Goal: Information Seeking & Learning: Check status

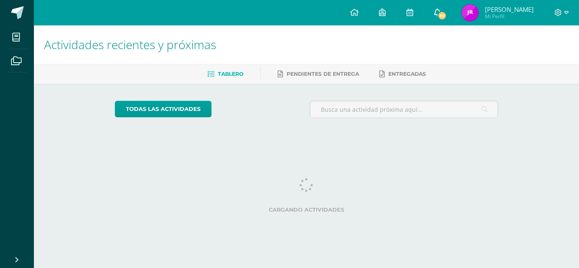
drag, startPoint x: 0, startPoint y: 0, endPoint x: 451, endPoint y: 7, distance: 451.0
click at [441, 8] on icon at bounding box center [437, 12] width 7 height 8
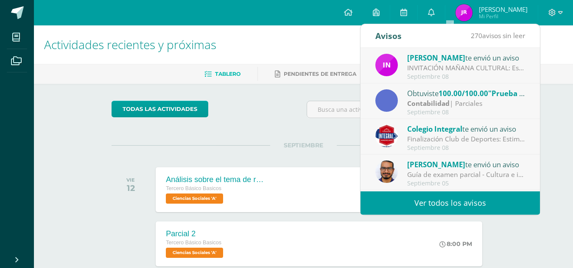
click at [440, 104] on strong "Contabilidad" at bounding box center [428, 103] width 42 height 9
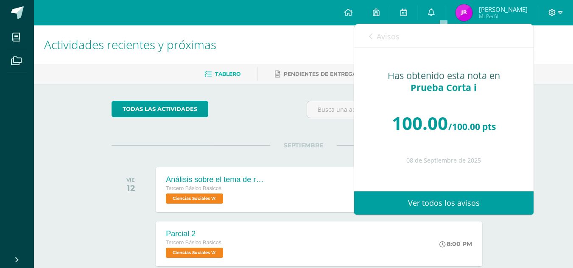
click at [367, 37] on div "Avisos 269 avisos sin leer Avisos" at bounding box center [443, 36] width 179 height 24
click at [371, 37] on icon at bounding box center [370, 36] width 3 height 7
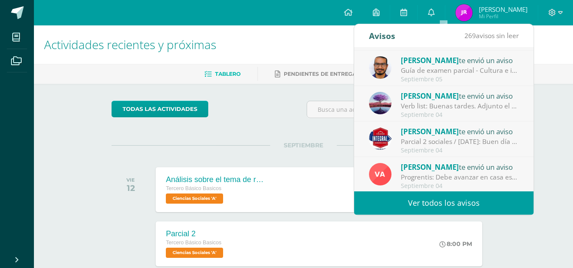
scroll to position [141, 0]
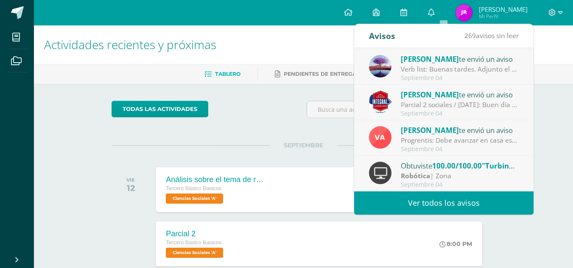
click at [233, 110] on div "todas las Actividades" at bounding box center [189, 113] width 163 height 24
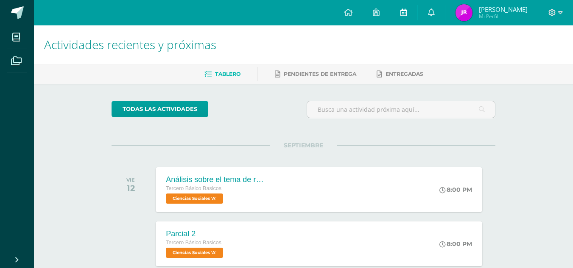
click at [407, 11] on icon at bounding box center [403, 12] width 7 height 8
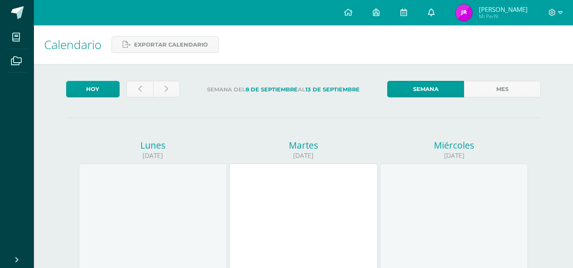
click at [437, 8] on link at bounding box center [430, 12] width 27 height 25
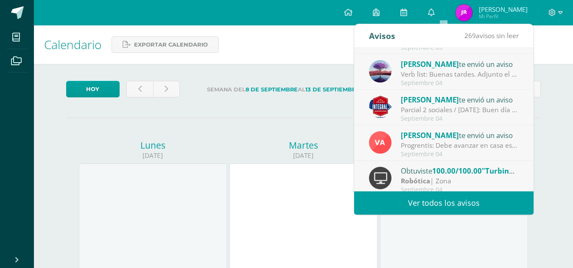
scroll to position [141, 0]
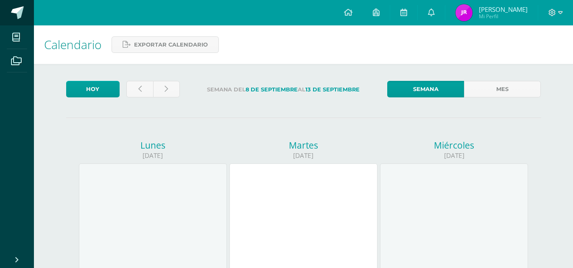
click at [7, 11] on link at bounding box center [17, 12] width 34 height 25
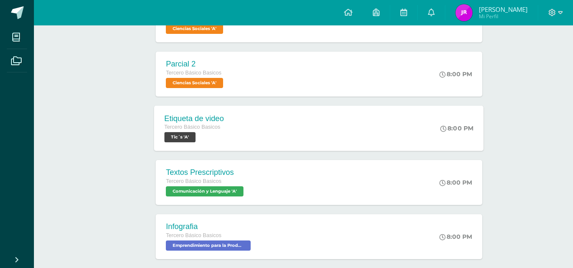
scroll to position [198, 0]
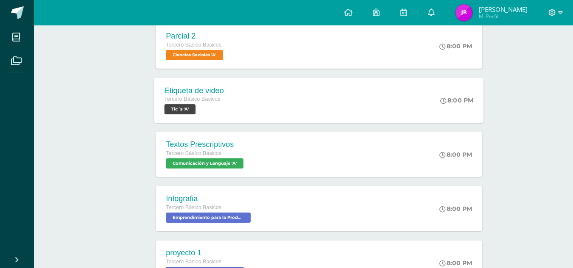
click at [291, 100] on div "Etiqueta de video Tercero Básico Basicos Tic´s 'A' 8:00 PM Etiqueta de video Ti…" at bounding box center [318, 100] width 329 height 45
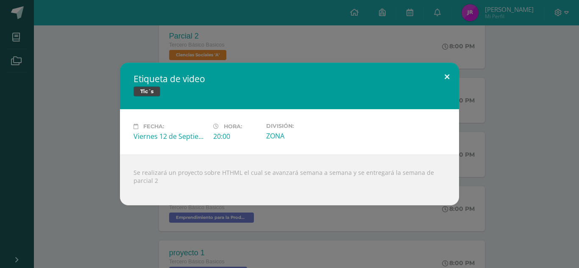
click at [441, 78] on button at bounding box center [447, 77] width 24 height 29
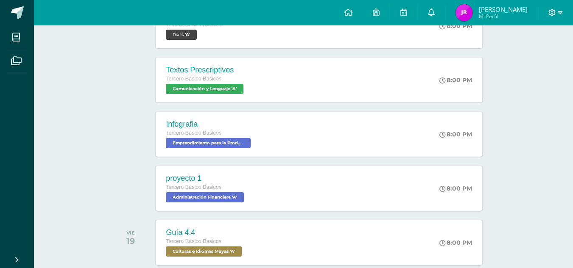
scroll to position [283, 0]
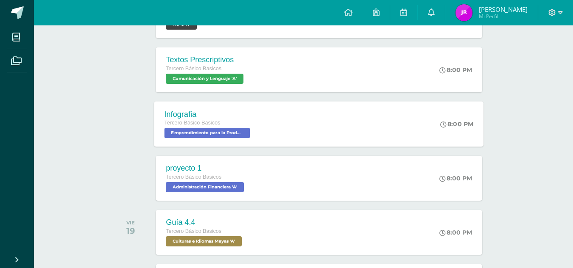
click at [242, 114] on div "Infografia" at bounding box center [208, 114] width 88 height 9
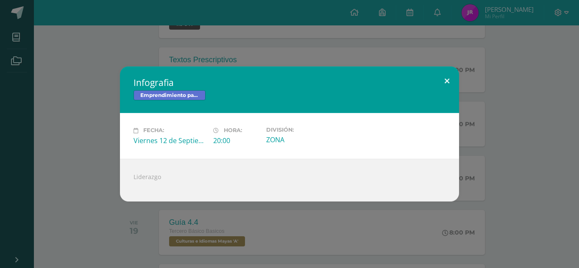
click at [449, 86] on button at bounding box center [447, 81] width 24 height 29
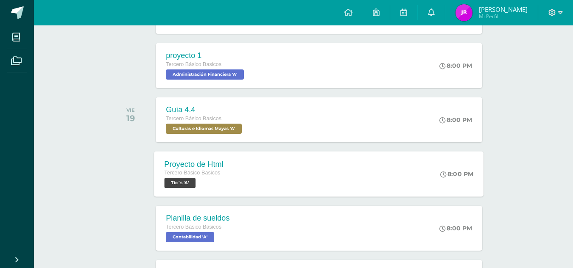
scroll to position [367, 0]
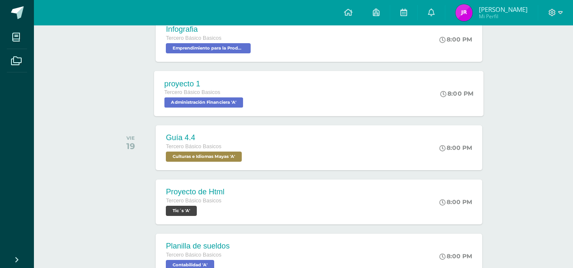
click at [325, 101] on div "proyecto 1 Tercero Básico Basicos Administración Financiera 'A' 8:00 PM proyect…" at bounding box center [318, 93] width 329 height 45
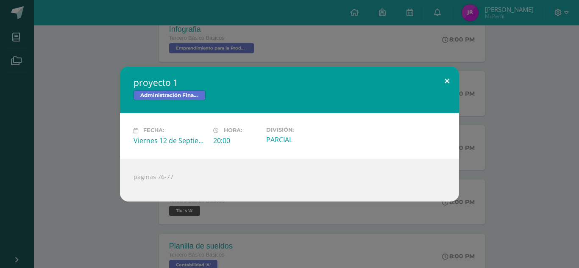
click at [450, 70] on button at bounding box center [447, 81] width 24 height 29
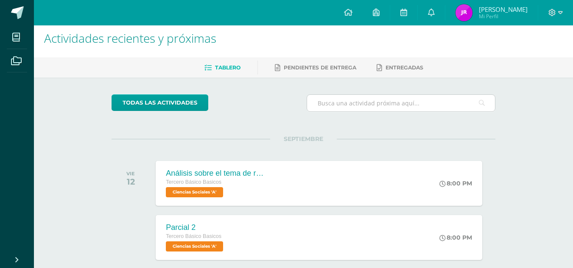
scroll to position [0, 0]
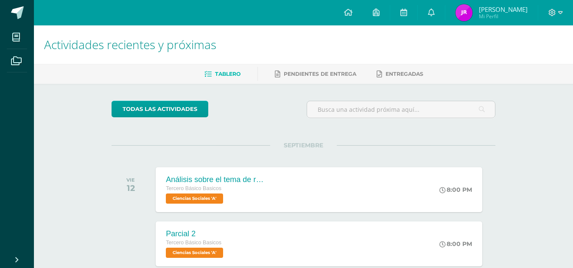
click at [340, 64] on div "Tablero Pendientes de entrega Entregadas" at bounding box center [313, 74] width 559 height 20
click at [333, 79] on link "Pendientes de entrega" at bounding box center [315, 74] width 81 height 14
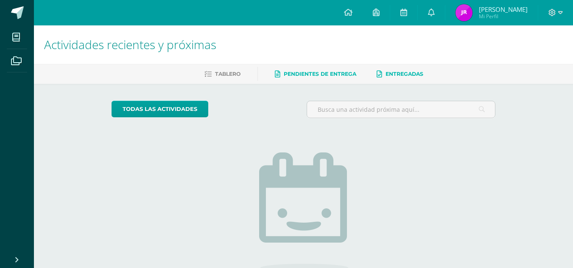
click at [392, 72] on span "Entregadas" at bounding box center [404, 74] width 38 height 6
click at [339, 72] on span "Pendientes de entrega" at bounding box center [320, 74] width 72 height 6
click at [217, 70] on link "Tablero" at bounding box center [222, 74] width 36 height 14
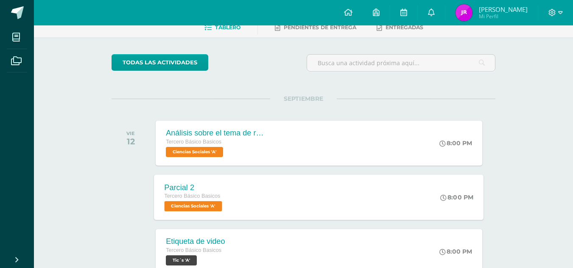
scroll to position [56, 0]
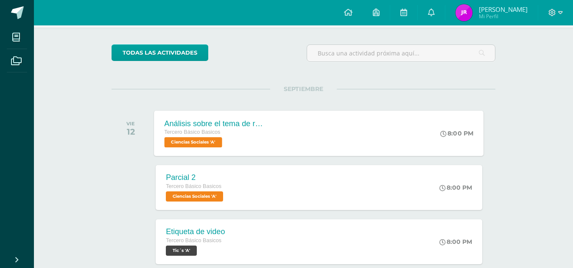
click at [243, 123] on div "Análisis sobre el tema de relaciones exteriores" at bounding box center [215, 123] width 103 height 9
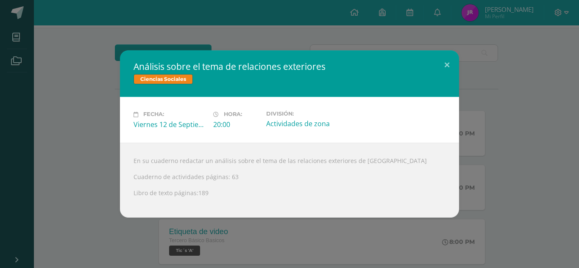
click at [150, 121] on div "Viernes 12 de Septiembre" at bounding box center [169, 124] width 73 height 9
click at [145, 111] on label "Fecha:" at bounding box center [169, 114] width 73 height 7
click at [136, 120] on div "Viernes 12 de Septiembre" at bounding box center [169, 124] width 73 height 9
click at [129, 117] on div "Fecha: Viernes 12 de Septiembre Hora: 20:00 División: Actividades de zona" at bounding box center [289, 119] width 339 height 45
click at [170, 123] on div "Viernes 12 de Septiembre" at bounding box center [169, 124] width 73 height 9
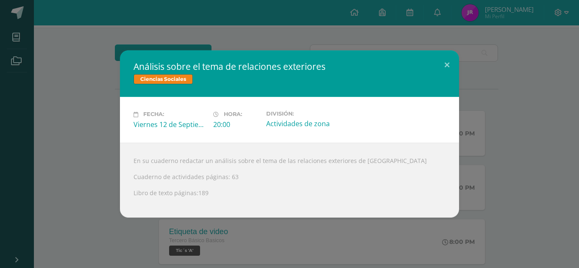
click at [174, 124] on div "Viernes 12 de Septiembre" at bounding box center [169, 124] width 73 height 9
click at [170, 78] on span "Ciencias Sociales" at bounding box center [162, 79] width 59 height 10
click at [442, 62] on button at bounding box center [447, 64] width 24 height 29
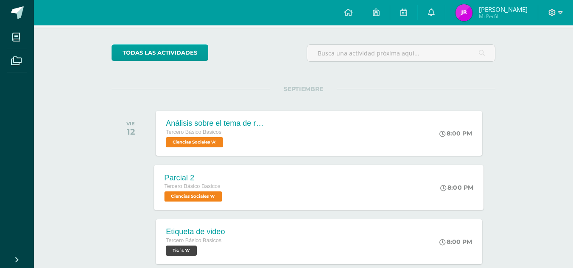
click at [262, 184] on div "Parcial 2 Tercero Básico Basicos Ciencias Sociales 'A' 8:00 PM Parcial 2 Cienci…" at bounding box center [318, 187] width 329 height 45
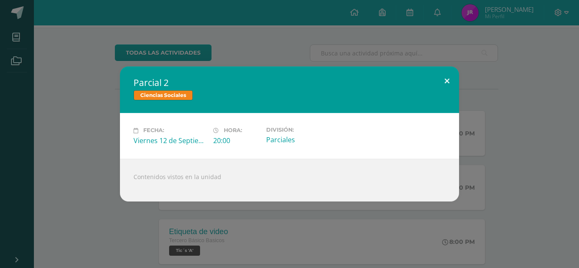
click at [440, 75] on button at bounding box center [447, 81] width 24 height 29
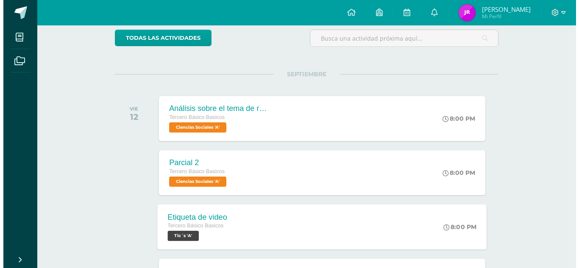
scroll to position [113, 0]
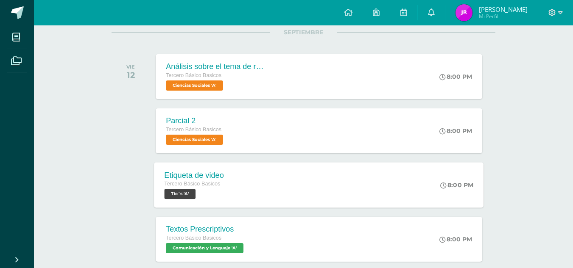
click at [229, 174] on div "Etiqueta de video Tercero Básico Basicos Tic´s 'A'" at bounding box center [194, 184] width 80 height 45
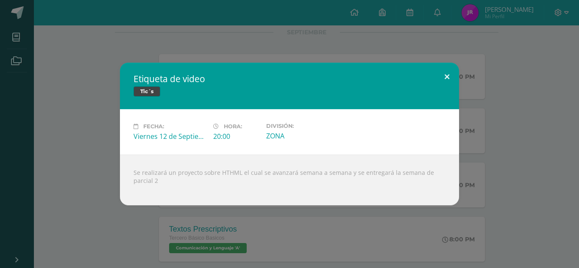
click at [443, 78] on button at bounding box center [447, 77] width 24 height 29
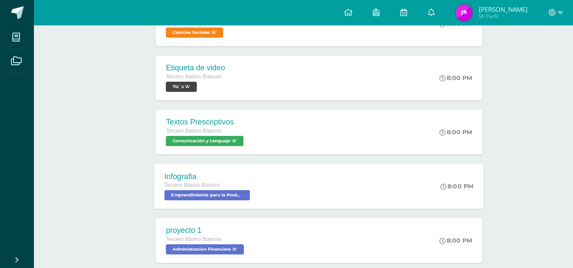
scroll to position [254, 0]
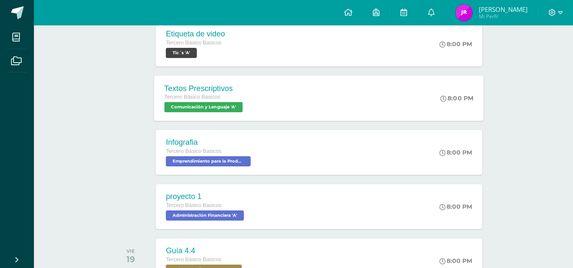
click at [294, 92] on div "Textos Prescriptivos Tercero Básico Basicos Comunicación y Lenguaje 'A' 8:00 PM…" at bounding box center [318, 97] width 329 height 45
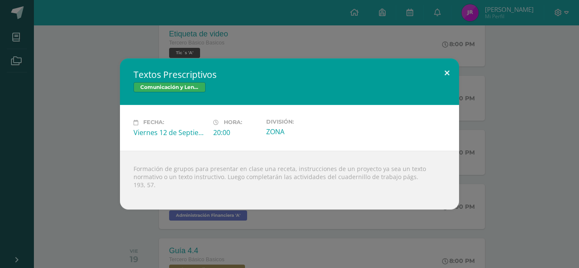
click at [442, 72] on button at bounding box center [447, 72] width 24 height 29
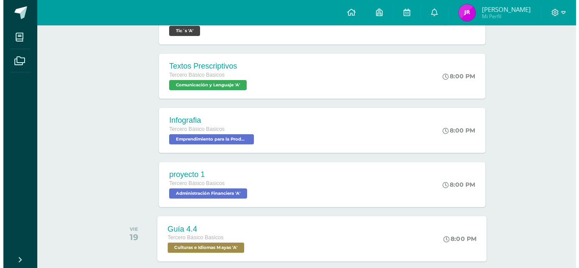
scroll to position [283, 0]
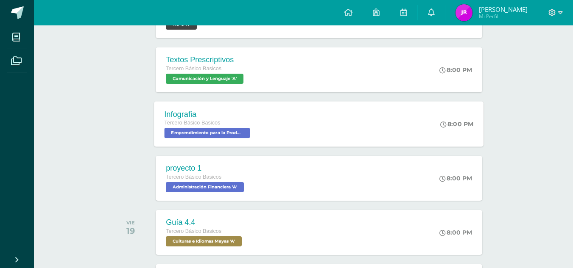
click at [284, 111] on div "Infografia Tercero Básico Basicos Emprendimiento para la Productividad 'A' 8:00…" at bounding box center [318, 123] width 329 height 45
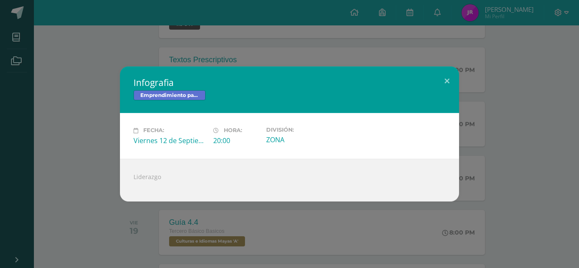
click at [144, 135] on div "Fecha: Viernes 12 de Septiembre" at bounding box center [169, 136] width 73 height 18
click at [144, 130] on span "Fecha:" at bounding box center [153, 131] width 21 height 6
click at [131, 130] on div "Fecha: Viernes 12 de Septiembre" at bounding box center [170, 136] width 80 height 18
click at [444, 74] on button at bounding box center [447, 81] width 24 height 29
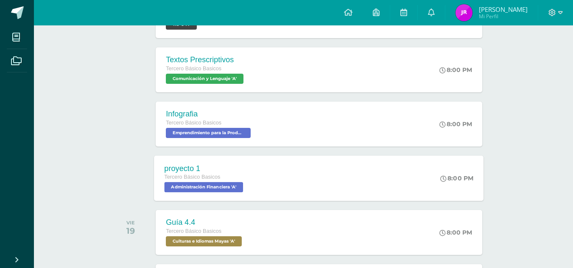
click at [278, 167] on div "proyecto 1 Tercero Básico Basicos Administración Financiera 'A' 8:00 PM proyect…" at bounding box center [318, 178] width 329 height 45
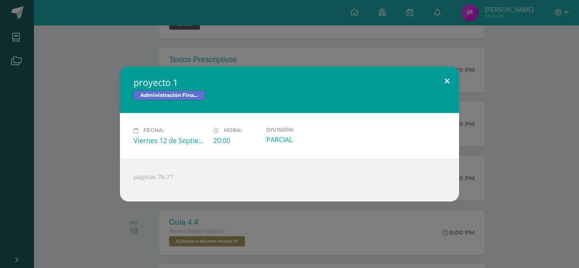
click at [444, 79] on button at bounding box center [447, 81] width 24 height 29
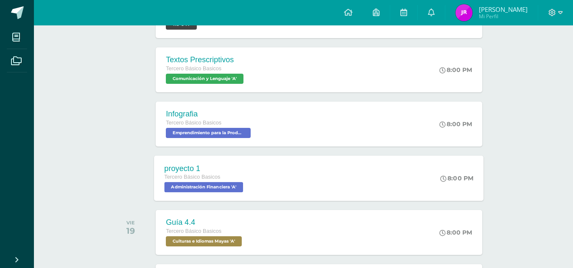
click at [243, 169] on div "proyecto 1" at bounding box center [204, 168] width 81 height 9
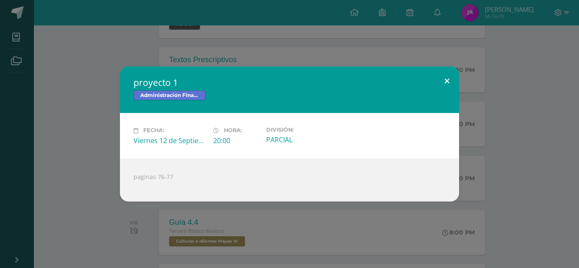
click at [442, 78] on button at bounding box center [447, 81] width 24 height 29
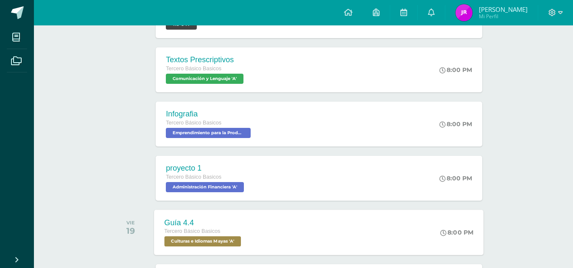
click at [277, 221] on div "Guía 4.4 Tercero Básico Basicos Culturas e Idiomas Mayas 'A' 8:00 PM Guía 4.4 C…" at bounding box center [318, 232] width 329 height 45
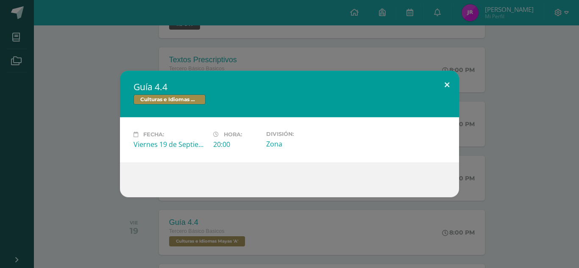
click at [438, 81] on button at bounding box center [447, 85] width 24 height 29
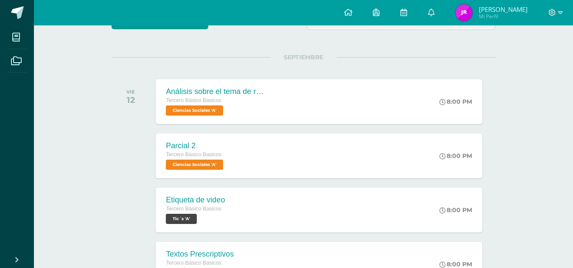
scroll to position [0, 0]
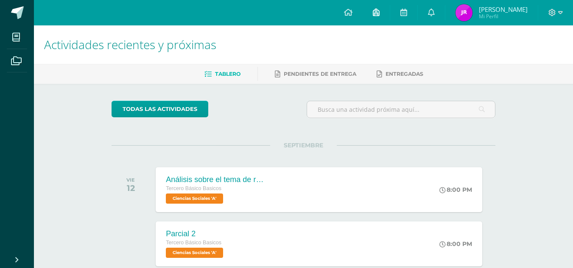
click at [384, 12] on link at bounding box center [375, 12] width 27 height 25
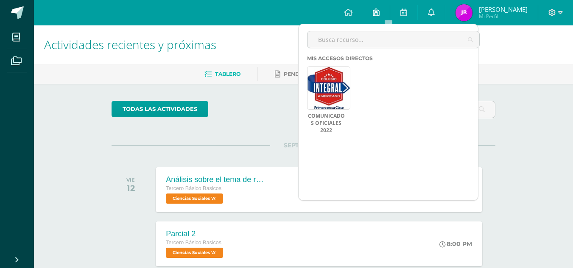
click at [384, 12] on link at bounding box center [375, 12] width 27 height 25
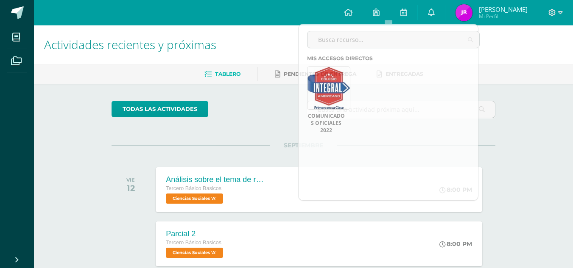
click at [472, 13] on img at bounding box center [463, 12] width 17 height 17
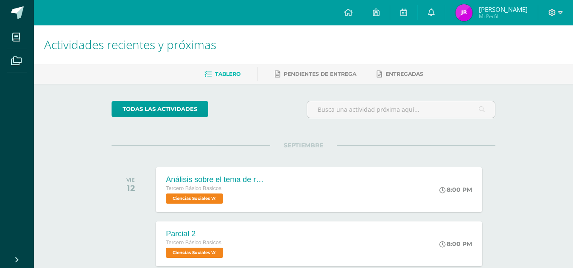
click at [497, 12] on span "[PERSON_NAME]" at bounding box center [502, 9] width 49 height 8
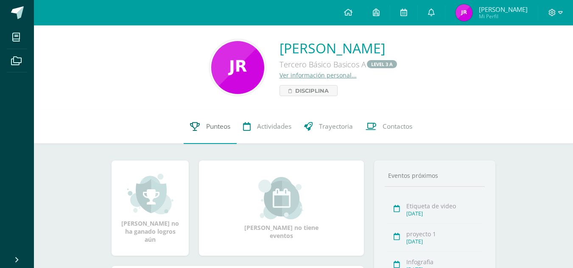
click at [204, 120] on link "Punteos" at bounding box center [210, 127] width 53 height 34
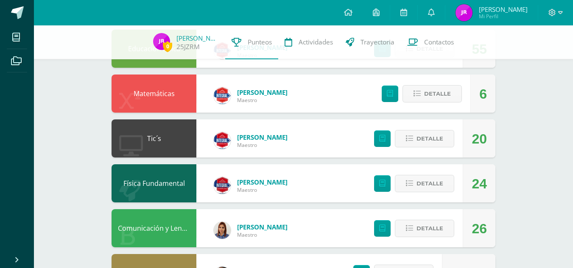
scroll to position [210, 0]
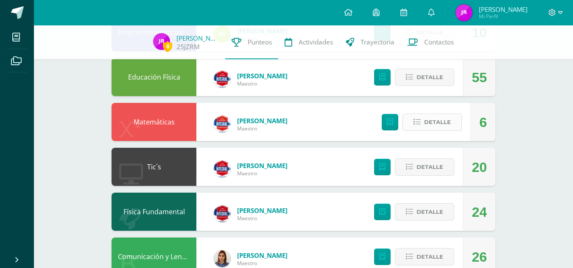
click at [430, 120] on span "Detalle" at bounding box center [437, 122] width 27 height 16
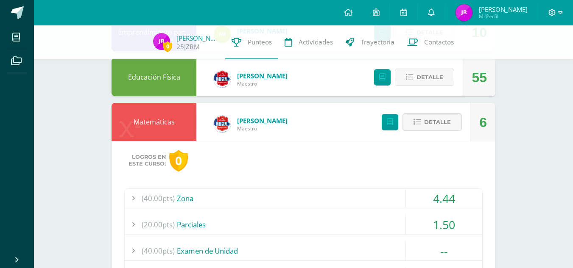
click at [443, 122] on span "Detalle" at bounding box center [437, 122] width 27 height 16
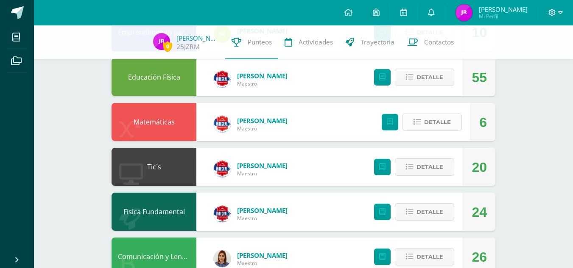
click at [450, 120] on span "Detalle" at bounding box center [437, 122] width 27 height 16
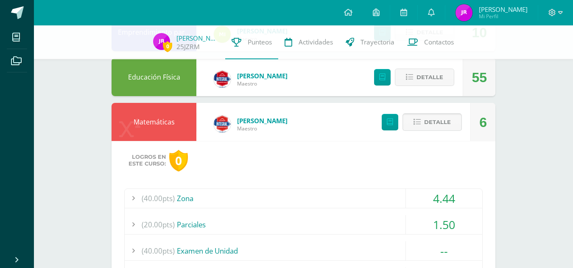
click at [450, 122] on span "Detalle" at bounding box center [437, 122] width 27 height 16
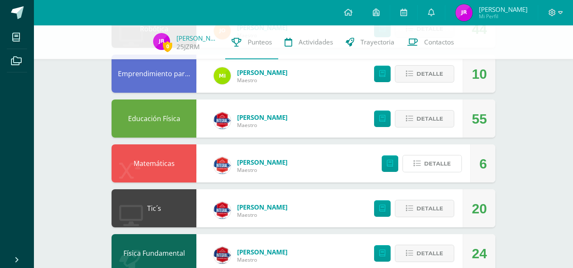
scroll to position [154, 0]
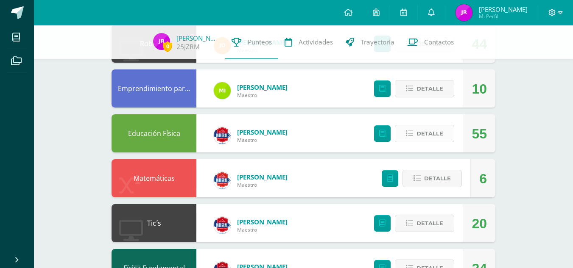
click at [437, 133] on span "Detalle" at bounding box center [429, 134] width 27 height 16
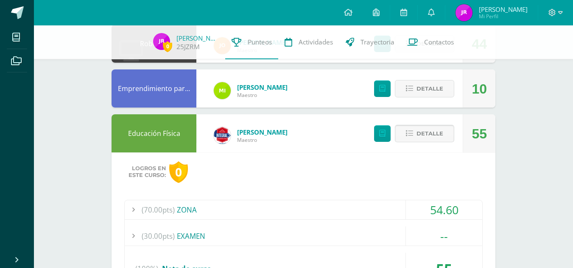
click at [437, 133] on span "Detalle" at bounding box center [429, 134] width 27 height 16
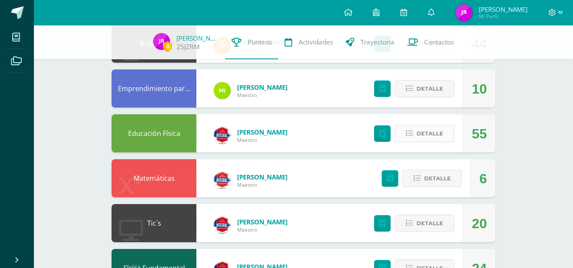
click at [437, 133] on span "Detalle" at bounding box center [429, 134] width 27 height 16
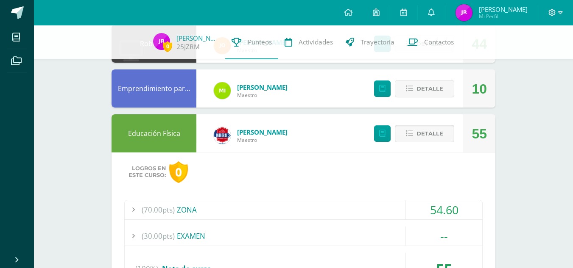
click at [437, 133] on span "Detalle" at bounding box center [429, 134] width 27 height 16
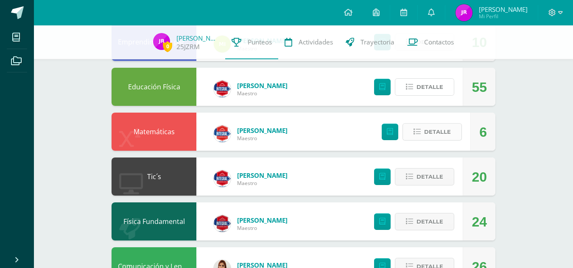
scroll to position [210, 0]
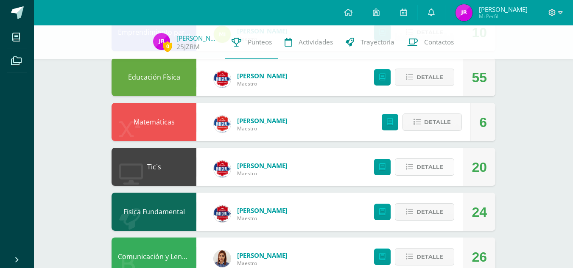
click at [412, 168] on icon at bounding box center [409, 167] width 7 height 7
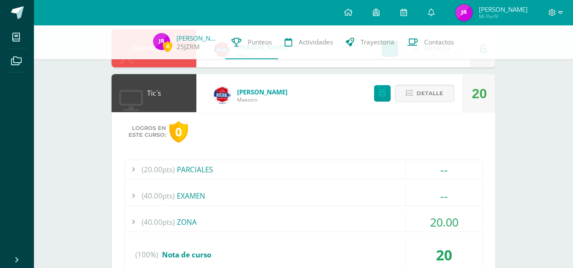
scroll to position [295, 0]
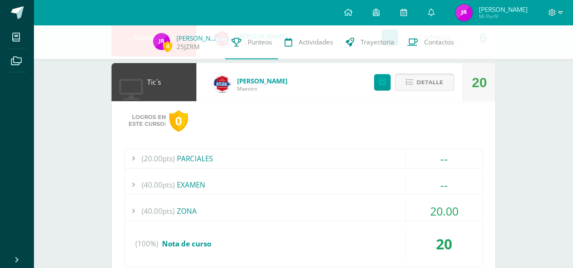
click at [438, 86] on span "Detalle" at bounding box center [429, 83] width 27 height 16
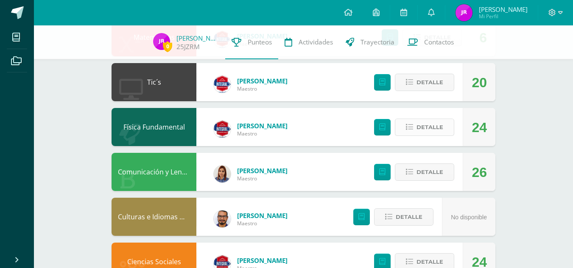
click at [436, 125] on span "Detalle" at bounding box center [429, 128] width 27 height 16
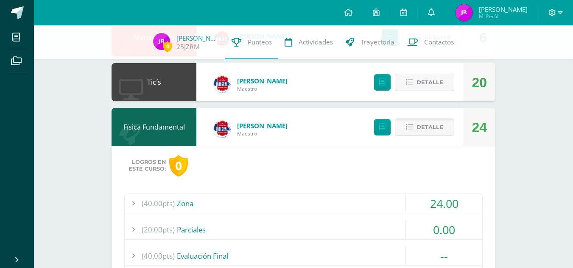
click at [438, 124] on span "Detalle" at bounding box center [429, 128] width 27 height 16
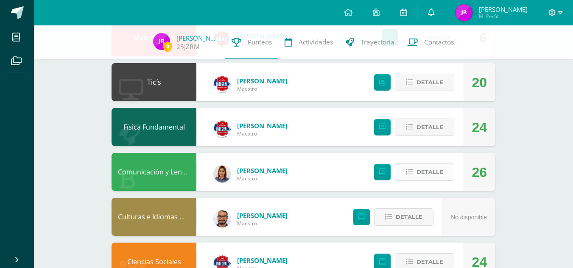
click at [426, 170] on span "Detalle" at bounding box center [429, 172] width 27 height 16
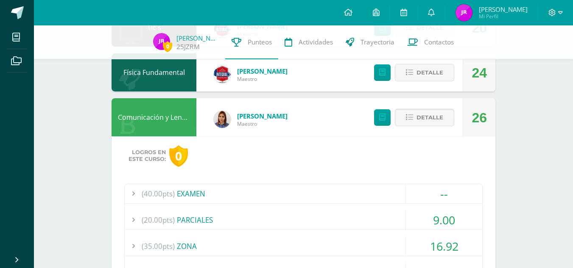
scroll to position [351, 0]
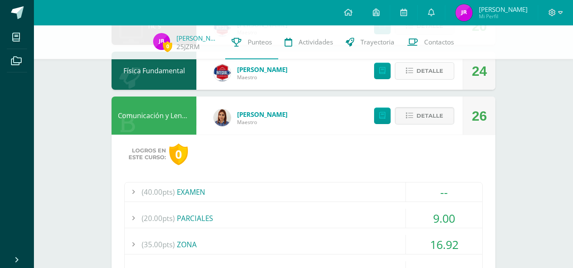
click at [427, 70] on span "Detalle" at bounding box center [429, 71] width 27 height 16
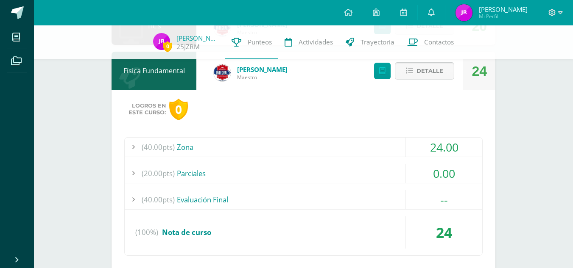
click at [427, 73] on span "Detalle" at bounding box center [429, 71] width 27 height 16
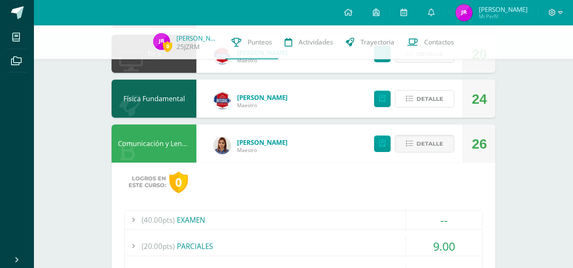
scroll to position [295, 0]
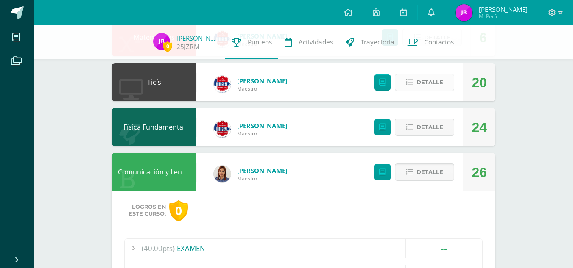
click at [441, 83] on span "Detalle" at bounding box center [429, 83] width 27 height 16
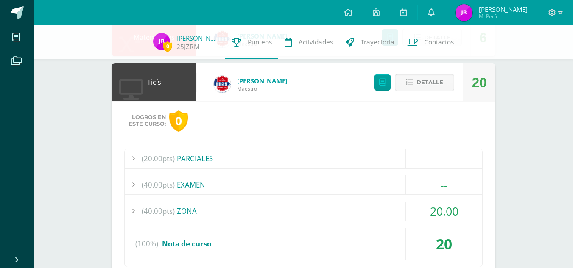
click at [441, 83] on span "Detalle" at bounding box center [429, 83] width 27 height 16
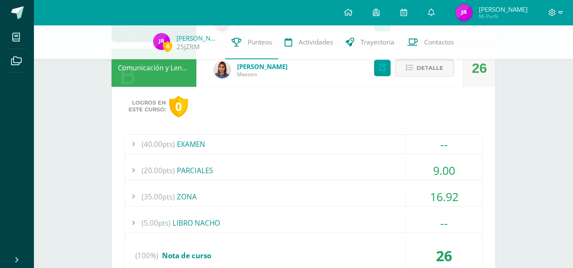
scroll to position [408, 0]
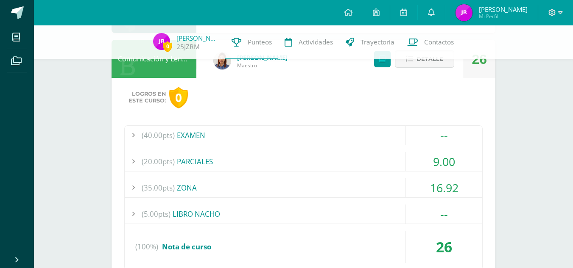
click at [192, 209] on div "(5.00pts) LIBRO NACHO" at bounding box center [303, 214] width 357 height 19
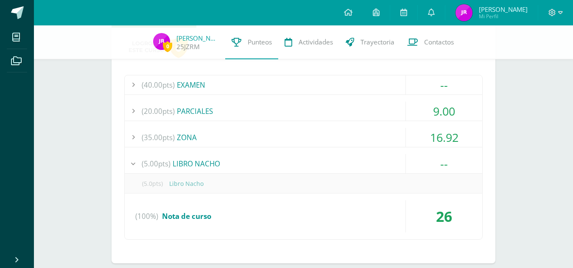
scroll to position [464, 0]
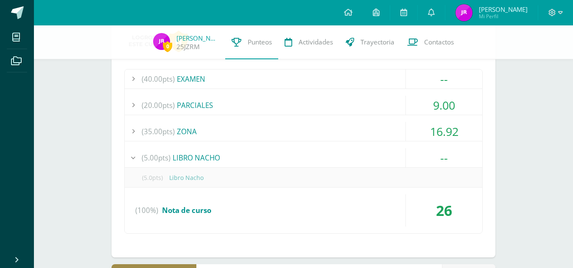
click at [187, 156] on div "(5.00pts) LIBRO NACHO" at bounding box center [303, 157] width 357 height 19
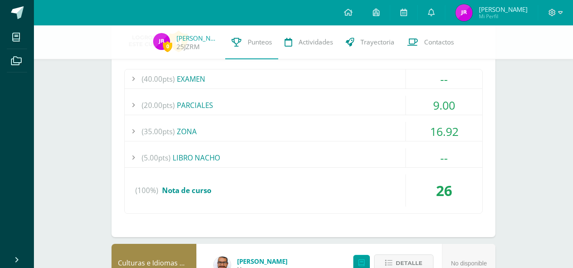
click at [127, 104] on div at bounding box center [133, 105] width 17 height 19
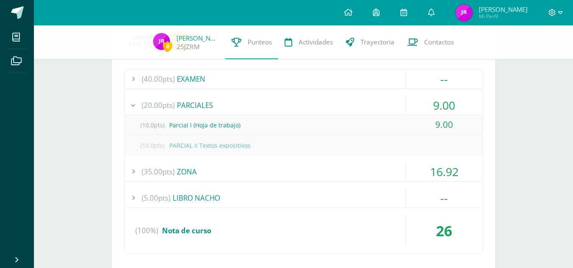
click at [127, 101] on div at bounding box center [133, 105] width 17 height 19
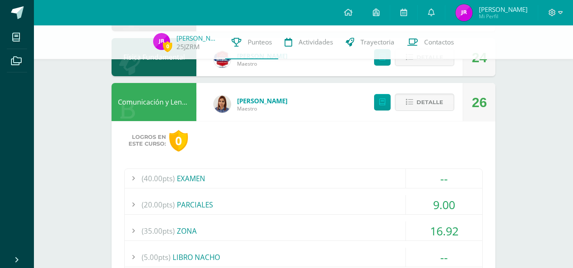
scroll to position [351, 0]
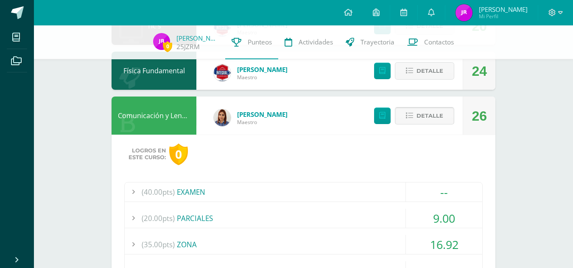
click at [434, 110] on span "Detalle" at bounding box center [429, 116] width 27 height 16
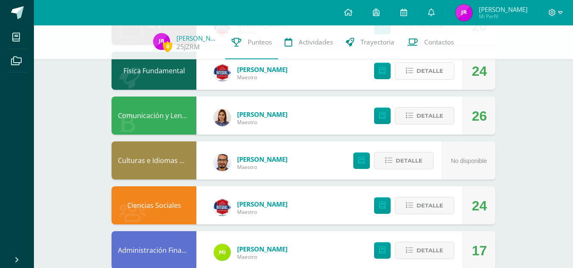
click at [432, 72] on span "Detalle" at bounding box center [429, 71] width 27 height 16
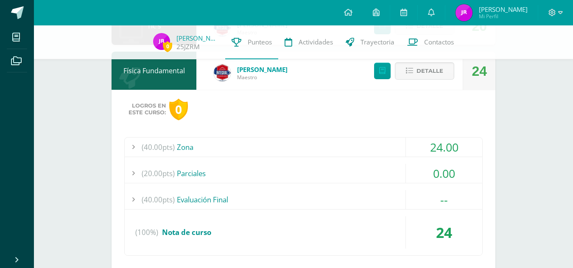
click at [128, 172] on div at bounding box center [133, 173] width 17 height 19
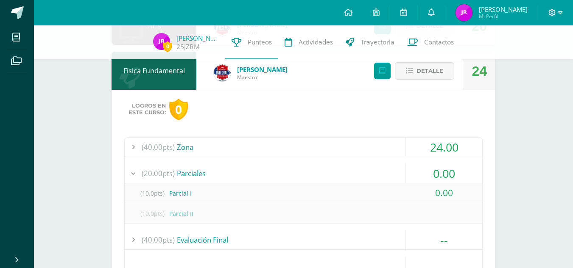
click at [127, 172] on div at bounding box center [133, 173] width 17 height 19
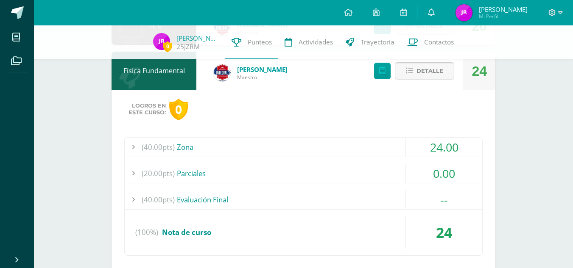
click at [437, 68] on span "Detalle" at bounding box center [429, 71] width 27 height 16
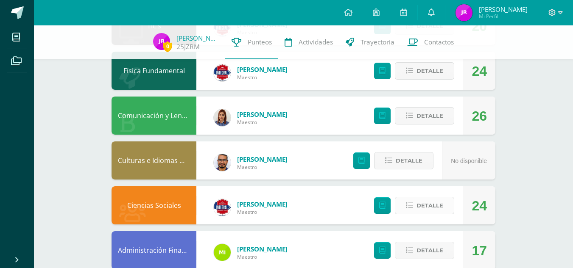
click at [430, 201] on span "Detalle" at bounding box center [429, 206] width 27 height 16
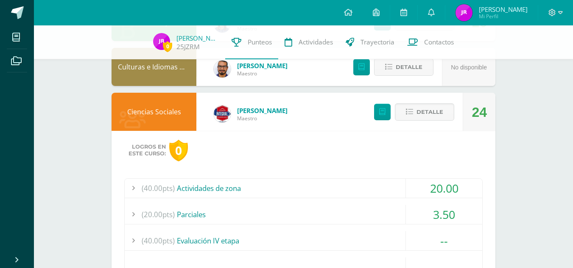
scroll to position [464, 0]
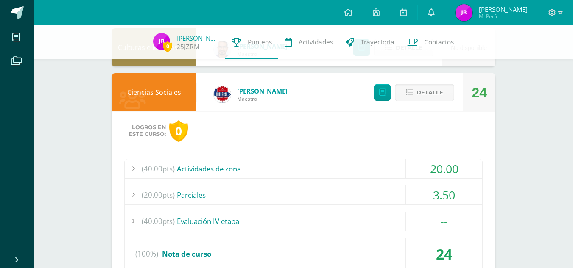
click at [128, 192] on div at bounding box center [133, 195] width 17 height 19
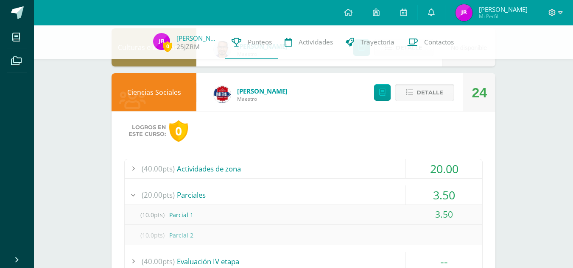
click at [140, 238] on span "(10.0pts)" at bounding box center [152, 235] width 34 height 19
click at [176, 232] on div "(10.0pts) Parcial 2" at bounding box center [303, 235] width 357 height 19
click at [429, 94] on span "Detalle" at bounding box center [429, 93] width 27 height 16
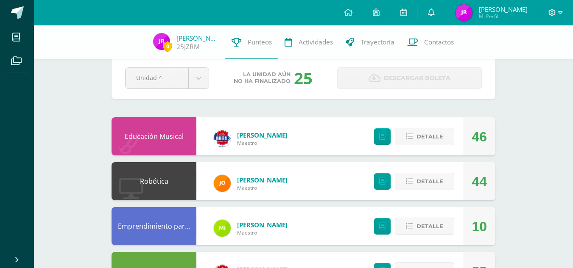
scroll to position [0, 0]
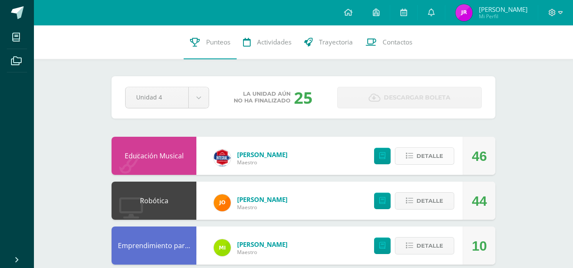
click at [424, 156] on span "Detalle" at bounding box center [429, 156] width 27 height 16
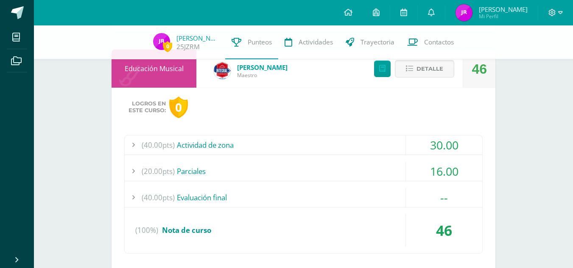
scroll to position [85, 0]
click at [128, 168] on div at bounding box center [133, 170] width 17 height 19
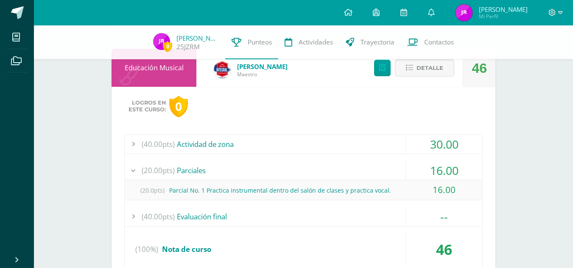
click at [128, 168] on div at bounding box center [133, 170] width 17 height 19
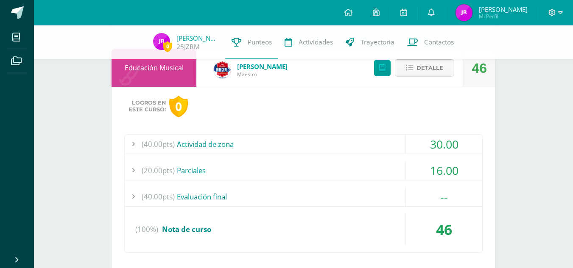
click at [420, 69] on span "Detalle" at bounding box center [429, 68] width 27 height 16
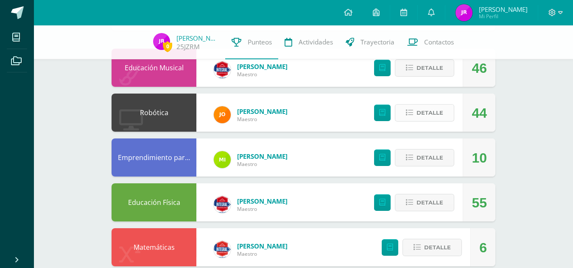
click at [423, 109] on span "Detalle" at bounding box center [429, 113] width 27 height 16
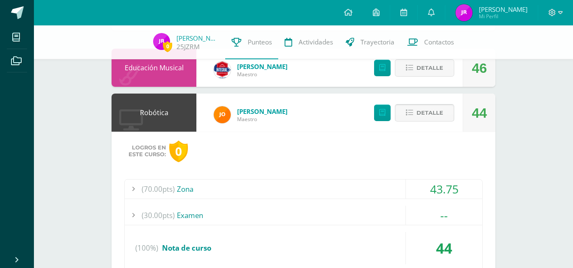
click at [423, 109] on span "Detalle" at bounding box center [429, 113] width 27 height 16
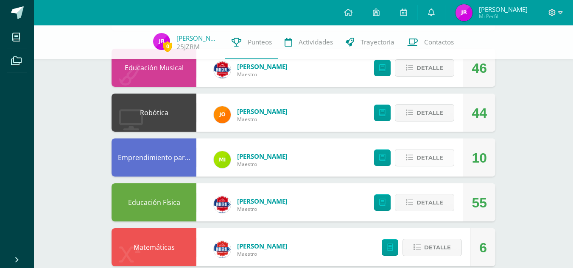
click at [424, 158] on span "Detalle" at bounding box center [429, 158] width 27 height 16
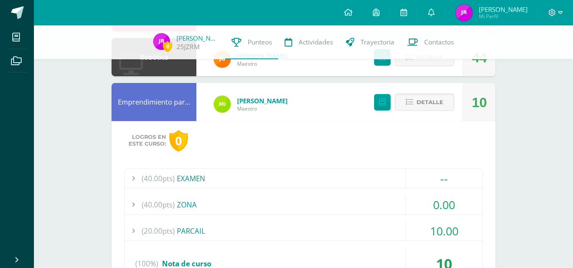
scroll to position [141, 0]
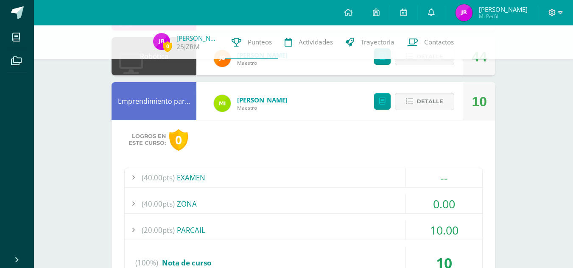
click at [130, 202] on div at bounding box center [133, 204] width 17 height 19
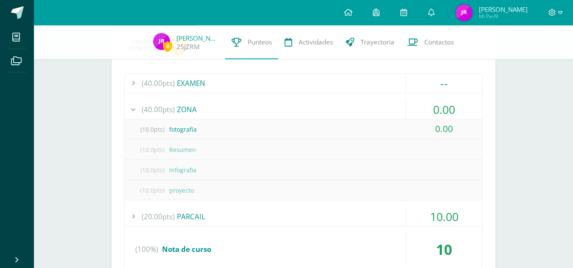
scroll to position [226, 0]
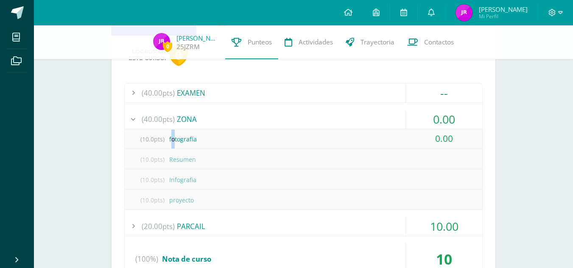
click at [173, 135] on div "(10.0pts) fotografía" at bounding box center [303, 139] width 357 height 19
click at [182, 137] on div "(10.0pts) fotografía" at bounding box center [303, 139] width 357 height 19
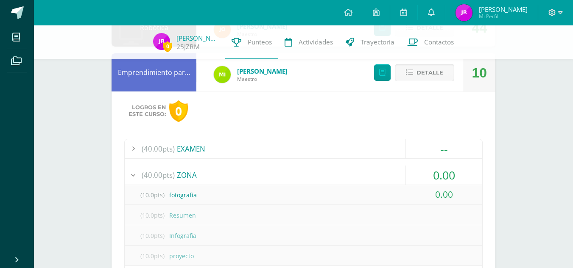
scroll to position [170, 0]
click at [416, 68] on button "Detalle" at bounding box center [424, 72] width 59 height 17
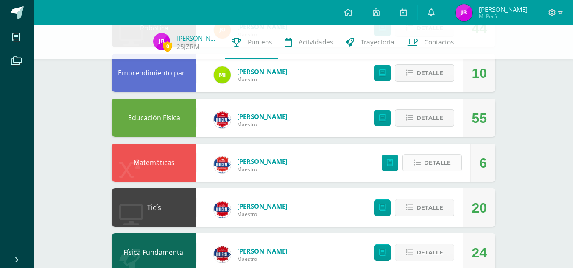
click at [437, 158] on span "Detalle" at bounding box center [437, 163] width 27 height 16
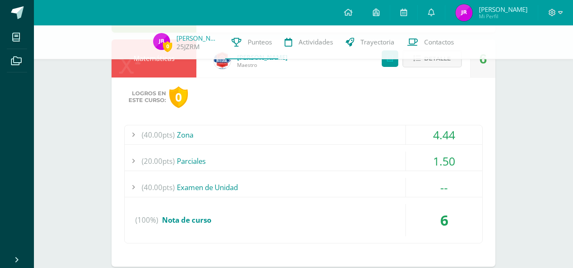
scroll to position [283, 0]
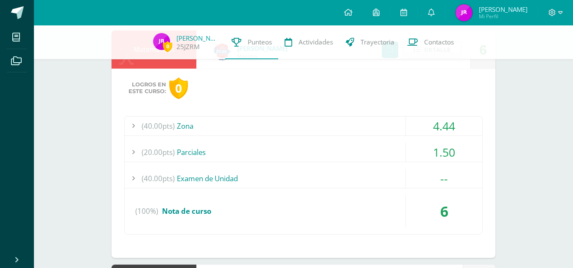
click at [125, 147] on div at bounding box center [133, 152] width 17 height 19
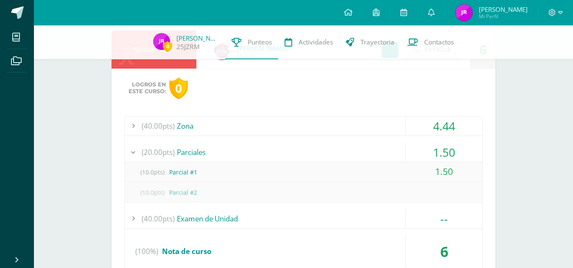
click at [126, 152] on div at bounding box center [133, 152] width 17 height 19
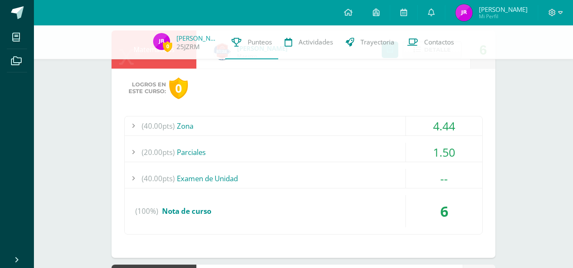
scroll to position [254, 0]
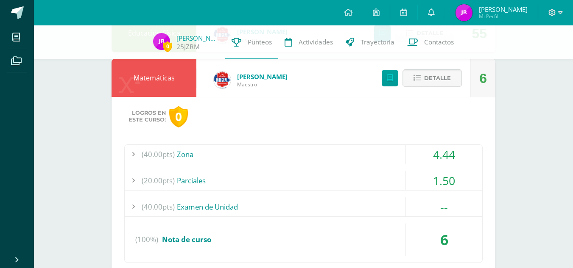
click at [425, 79] on span "Detalle" at bounding box center [437, 78] width 27 height 16
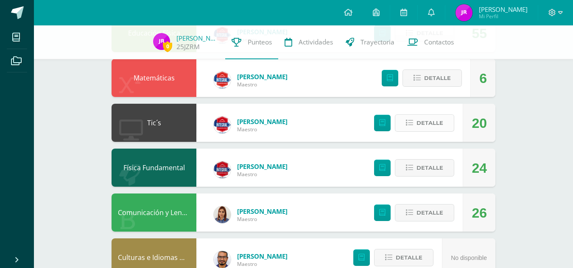
click at [426, 125] on span "Detalle" at bounding box center [429, 123] width 27 height 16
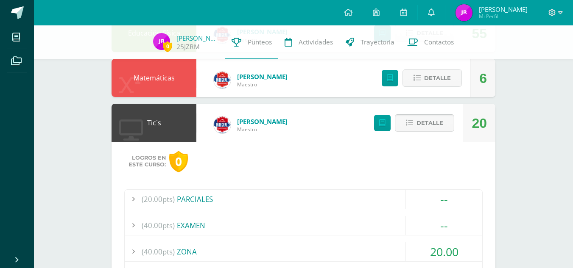
click at [426, 124] on span "Detalle" at bounding box center [429, 123] width 27 height 16
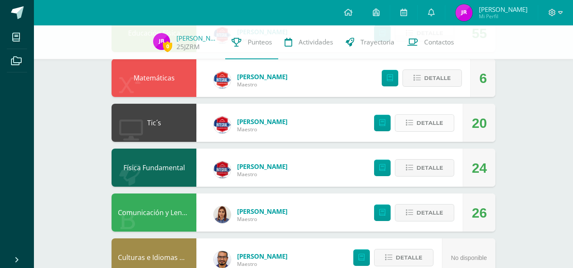
scroll to position [283, 0]
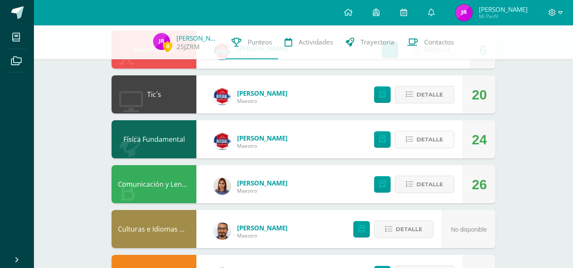
click at [432, 139] on span "Detalle" at bounding box center [429, 140] width 27 height 16
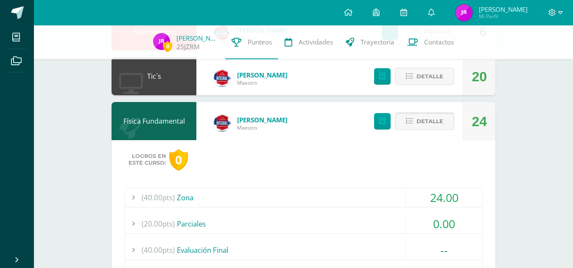
scroll to position [311, 0]
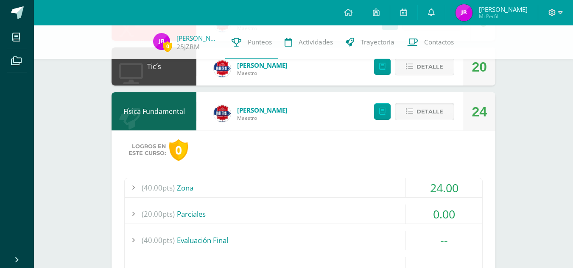
click at [429, 114] on span "Detalle" at bounding box center [429, 112] width 27 height 16
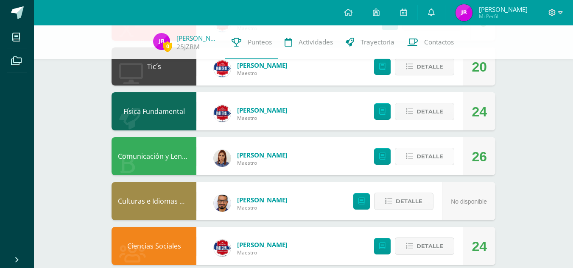
click at [431, 154] on span "Detalle" at bounding box center [429, 157] width 27 height 16
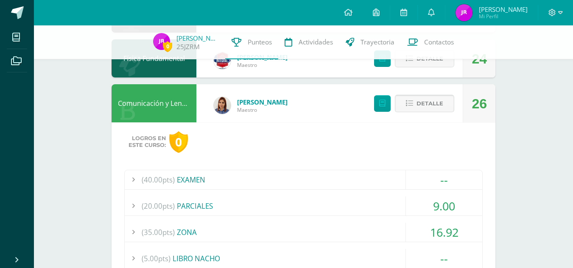
scroll to position [395, 0]
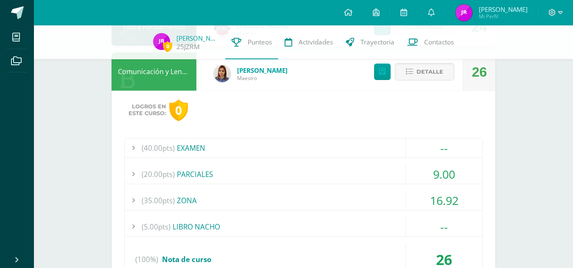
click at [127, 173] on div at bounding box center [133, 174] width 17 height 19
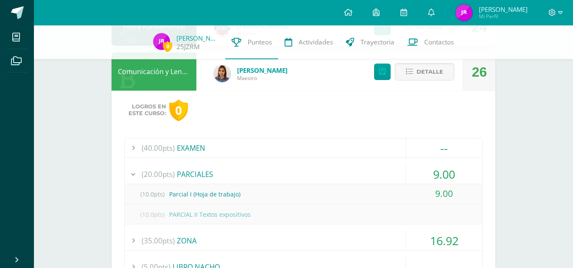
click at [127, 173] on div at bounding box center [133, 174] width 17 height 19
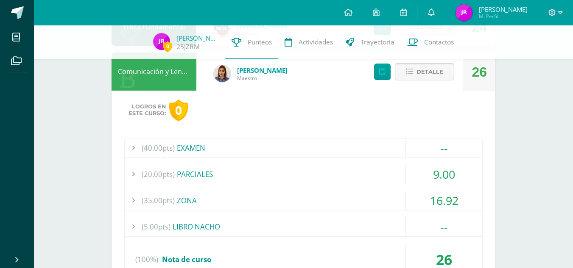
click at [434, 73] on span "Detalle" at bounding box center [429, 72] width 27 height 16
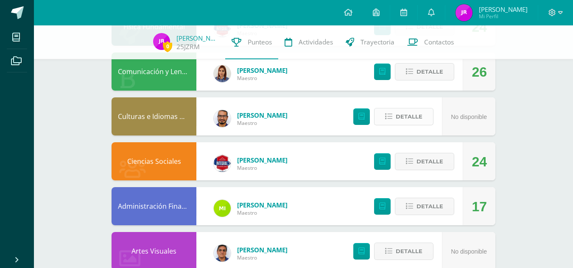
click at [403, 117] on span "Detalle" at bounding box center [408, 117] width 27 height 16
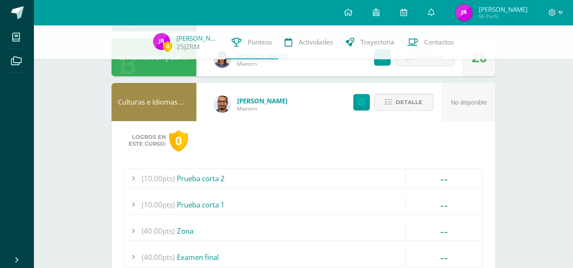
scroll to position [424, 0]
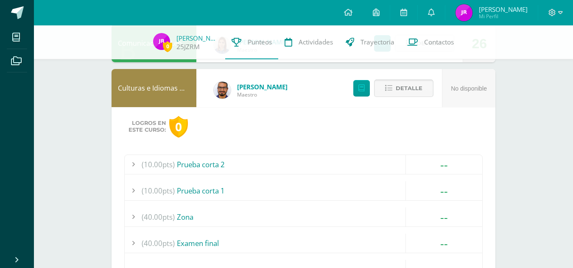
click at [409, 93] on span "Detalle" at bounding box center [408, 89] width 27 height 16
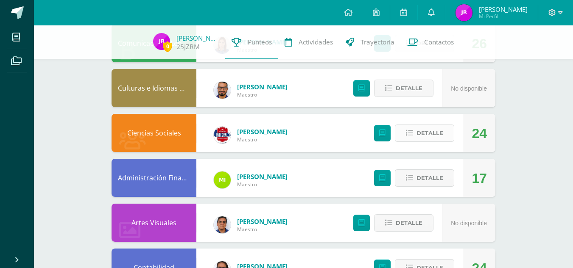
click at [432, 133] on span "Detalle" at bounding box center [429, 133] width 27 height 16
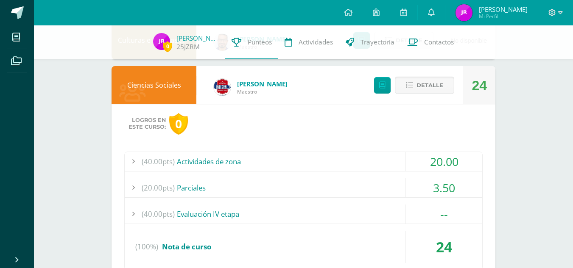
scroll to position [480, 0]
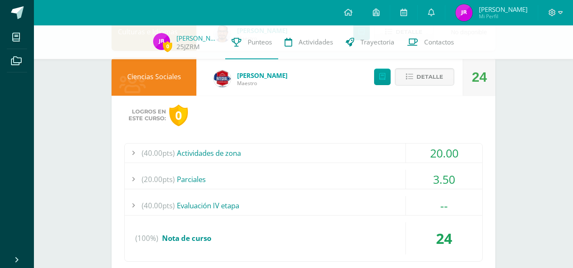
click at [126, 178] on div at bounding box center [133, 179] width 17 height 19
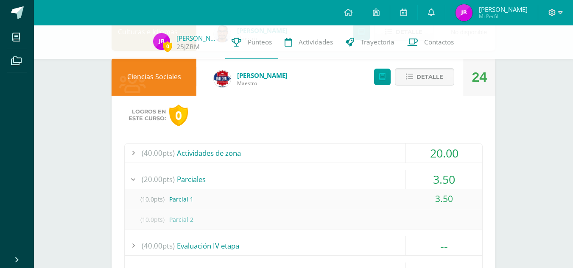
click at [126, 176] on div at bounding box center [133, 179] width 17 height 19
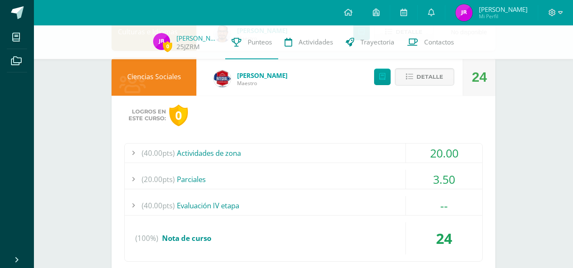
click at [127, 176] on div at bounding box center [133, 179] width 17 height 19
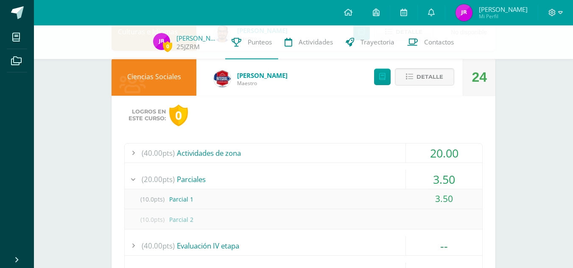
click at [127, 176] on div at bounding box center [133, 179] width 17 height 19
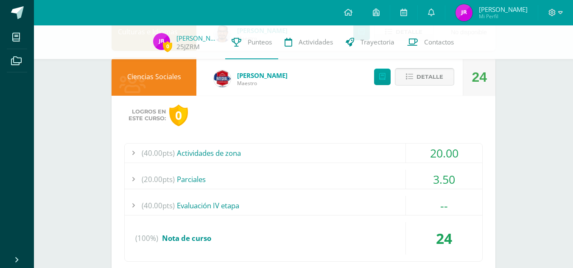
click at [423, 77] on span "Detalle" at bounding box center [429, 77] width 27 height 16
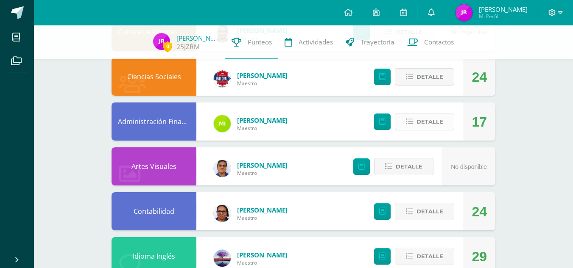
click at [417, 119] on span "Detalle" at bounding box center [429, 122] width 27 height 16
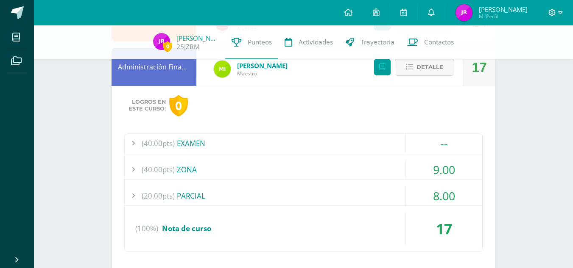
scroll to position [537, 0]
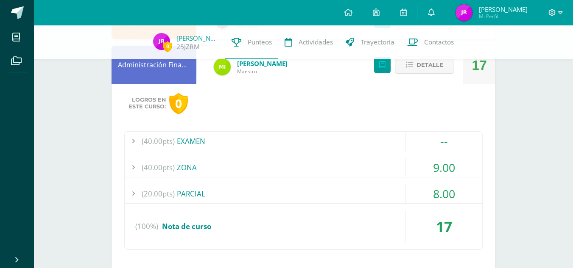
click at [127, 192] on div at bounding box center [133, 193] width 17 height 19
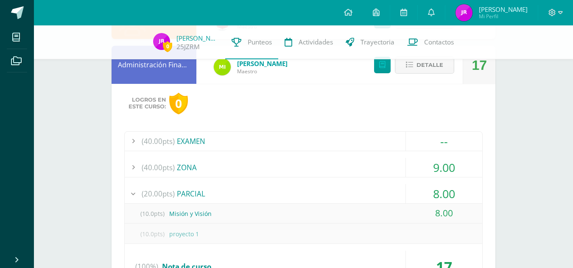
click at [127, 190] on div at bounding box center [133, 193] width 17 height 19
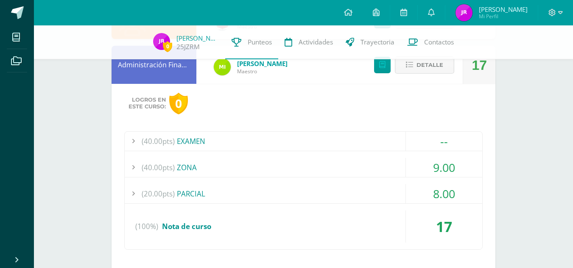
click at [434, 70] on span "Detalle" at bounding box center [429, 65] width 27 height 16
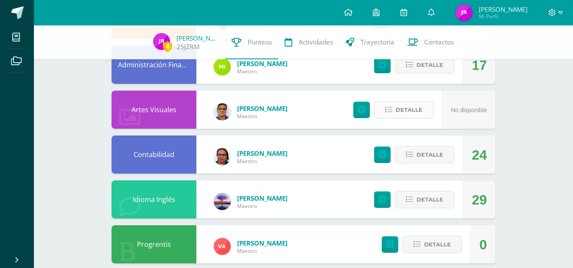
click at [420, 110] on span "Detalle" at bounding box center [408, 110] width 27 height 16
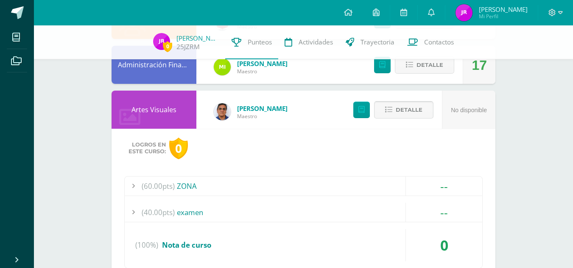
click at [420, 110] on span "Detalle" at bounding box center [408, 110] width 27 height 16
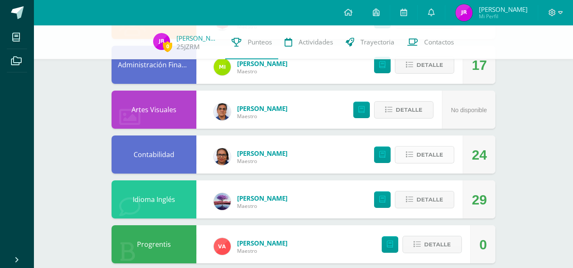
click at [435, 155] on span "Detalle" at bounding box center [429, 155] width 27 height 16
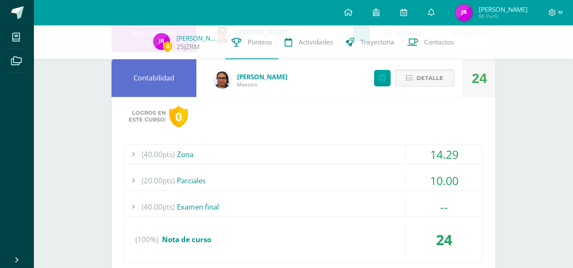
scroll to position [622, 0]
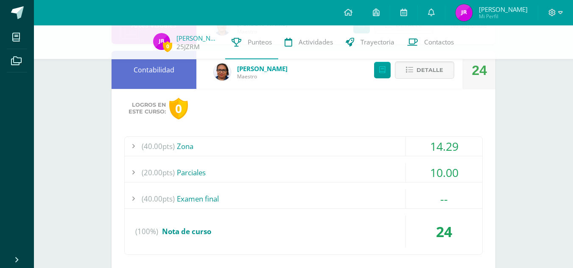
click at [124, 171] on div "(40.00pts) Zona 14.29 (5.7pts) cuestionario 5.71 (5.7pts) libros de clientes= […" at bounding box center [303, 195] width 358 height 119
click at [128, 169] on div at bounding box center [133, 172] width 17 height 19
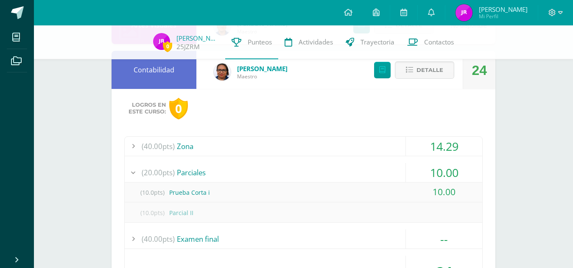
click at [129, 169] on div at bounding box center [133, 172] width 17 height 19
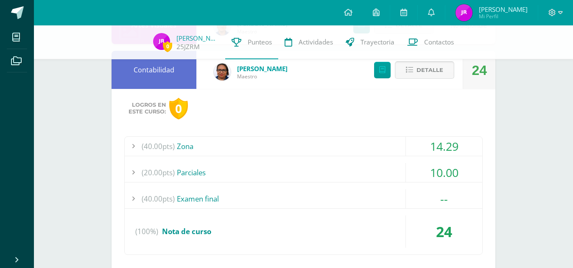
click at [424, 71] on span "Detalle" at bounding box center [429, 70] width 27 height 16
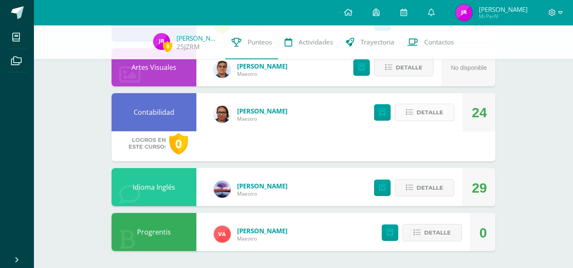
scroll to position [549, 0]
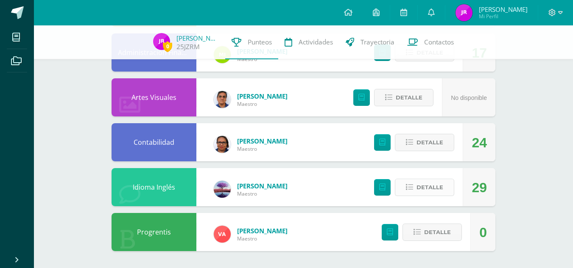
click at [423, 180] on span "Detalle" at bounding box center [429, 188] width 27 height 16
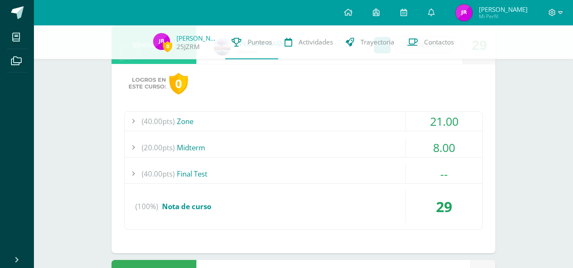
scroll to position [719, 0]
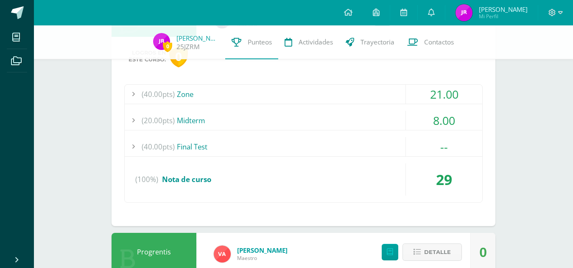
click at [124, 122] on div "Logros en este curso: 0 (40.00pts) Zone 21.00 (6.7pts) Activity 1. 4.67 (100%)" at bounding box center [303, 131] width 384 height 189
click at [128, 120] on div at bounding box center [133, 120] width 17 height 19
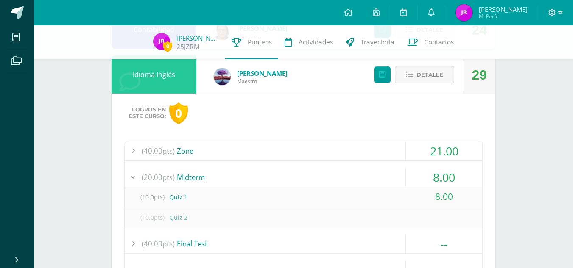
click at [424, 76] on span "Detalle" at bounding box center [429, 75] width 27 height 16
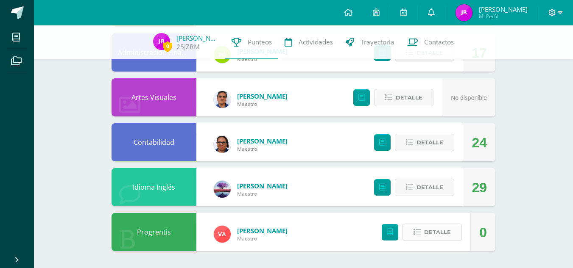
click at [428, 232] on span "Detalle" at bounding box center [437, 233] width 27 height 16
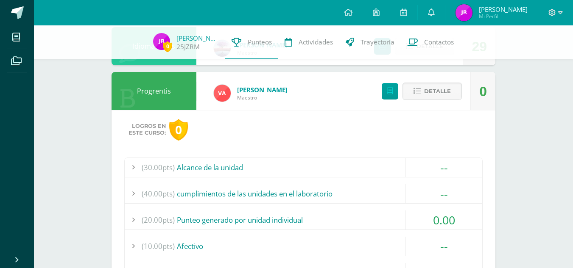
scroll to position [719, 0]
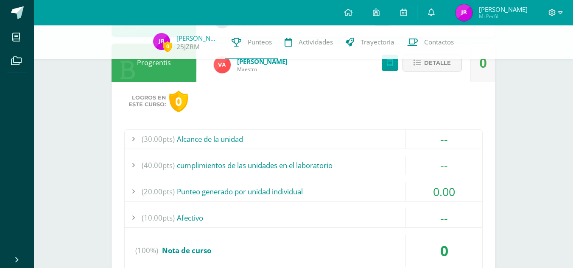
click at [128, 161] on div at bounding box center [133, 165] width 17 height 19
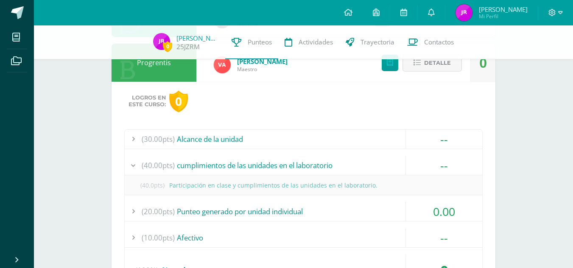
click at [190, 162] on div "(40.00pts) cumplimientos de las unidades en el laboratorio" at bounding box center [303, 165] width 357 height 19
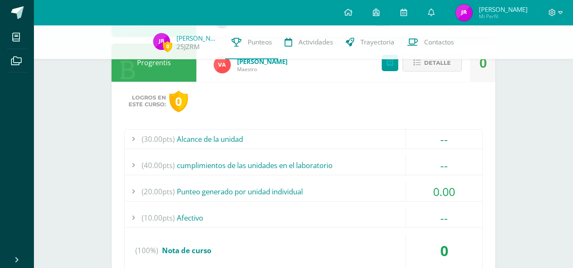
click at [188, 139] on div "(30.00pts) Alcance de la unidad" at bounding box center [303, 139] width 357 height 19
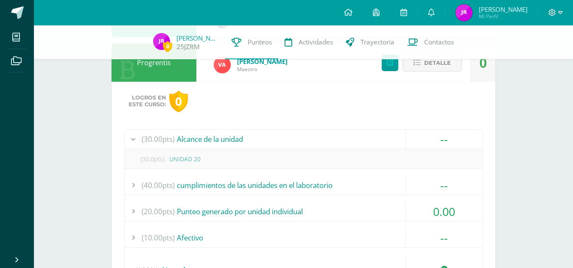
click at [127, 141] on div at bounding box center [133, 139] width 17 height 19
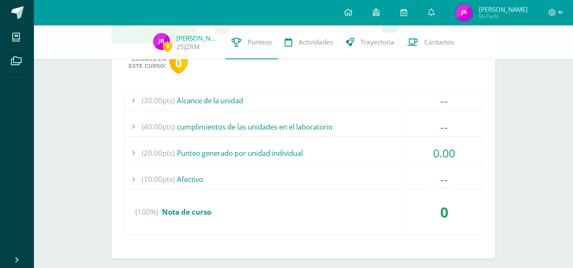
scroll to position [765, 0]
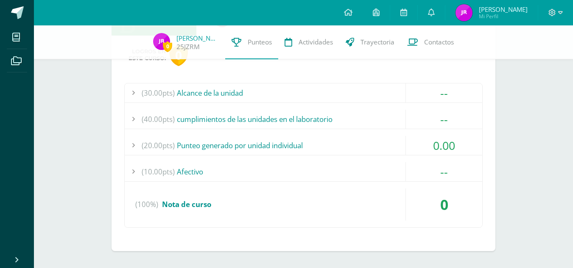
click at [130, 170] on div at bounding box center [133, 171] width 17 height 19
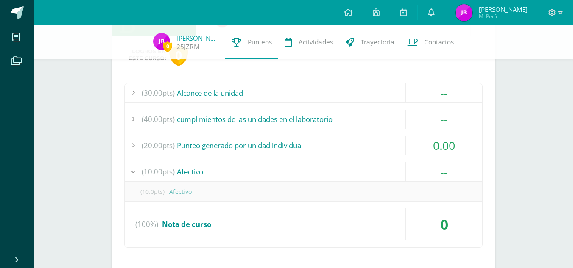
click at [126, 168] on div at bounding box center [133, 171] width 17 height 19
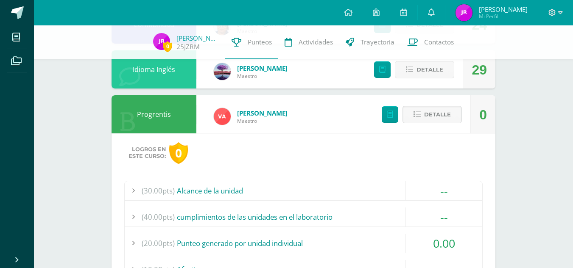
scroll to position [652, 0]
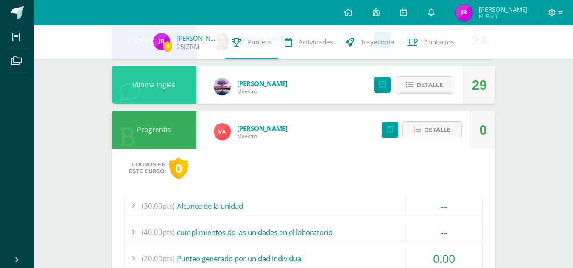
click at [414, 128] on icon at bounding box center [416, 129] width 7 height 7
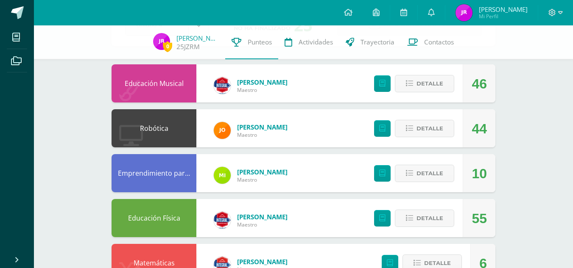
scroll to position [41, 0]
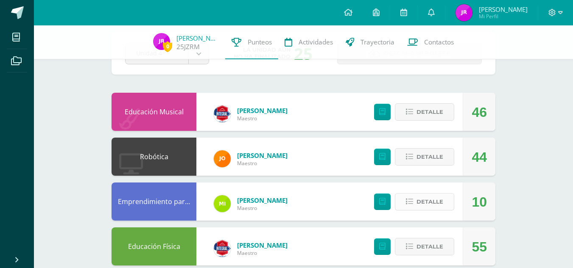
click at [422, 207] on span "Detalle" at bounding box center [429, 202] width 27 height 16
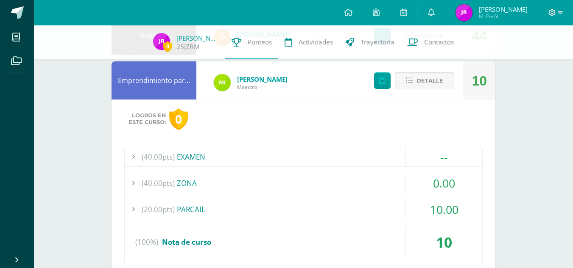
scroll to position [210, 0]
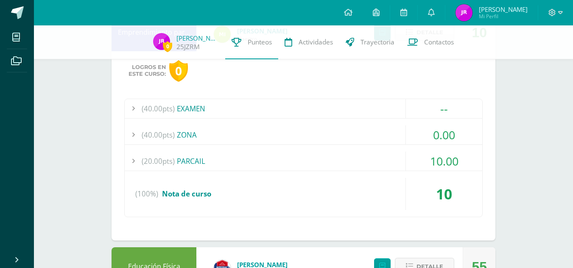
click at [129, 160] on div at bounding box center [133, 161] width 17 height 19
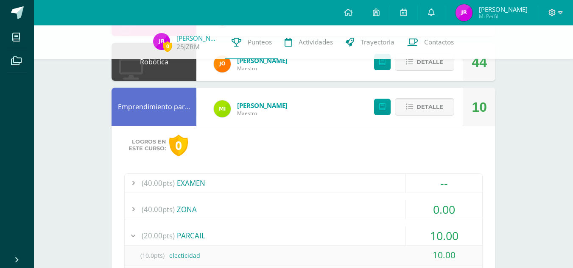
scroll to position [125, 0]
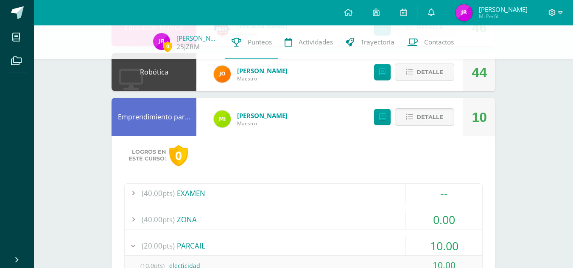
click at [444, 115] on button "Detalle" at bounding box center [424, 116] width 59 height 17
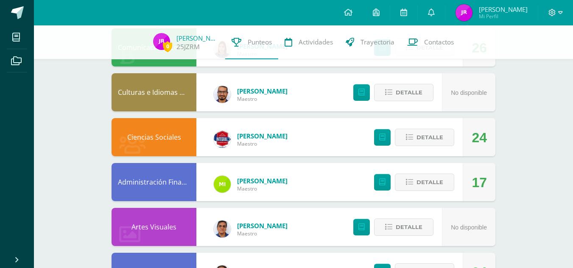
scroll to position [424, 0]
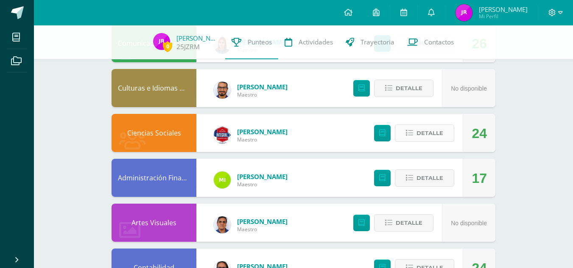
click at [443, 134] on button "Detalle" at bounding box center [424, 133] width 59 height 17
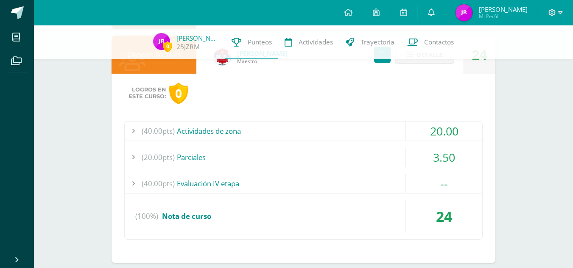
scroll to position [509, 0]
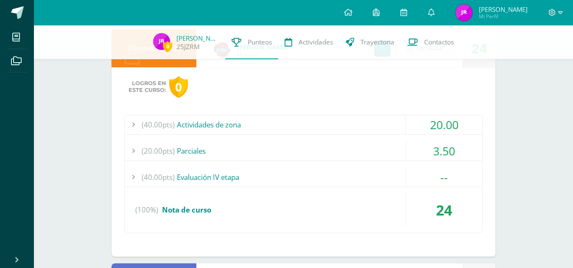
click at [168, 148] on span "(20.00pts)" at bounding box center [158, 151] width 33 height 19
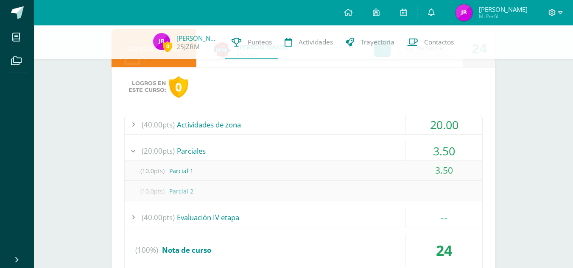
click at [332, 128] on div "(40.00pts) Actividades de zona" at bounding box center [303, 124] width 357 height 19
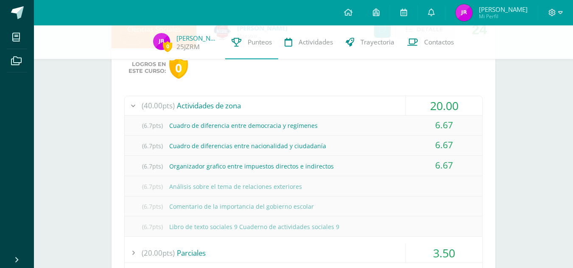
scroll to position [565, 0]
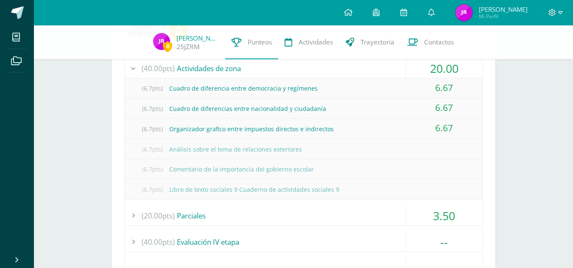
click at [128, 69] on div at bounding box center [133, 68] width 17 height 19
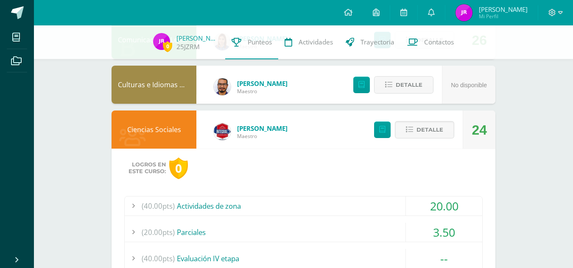
scroll to position [424, 0]
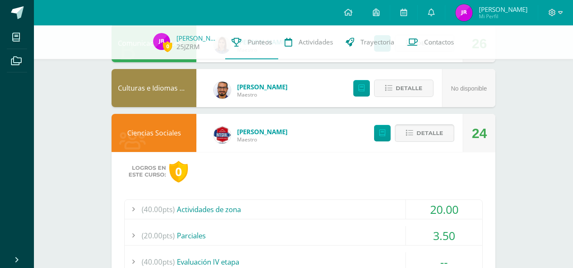
click at [419, 127] on span "Detalle" at bounding box center [429, 133] width 27 height 16
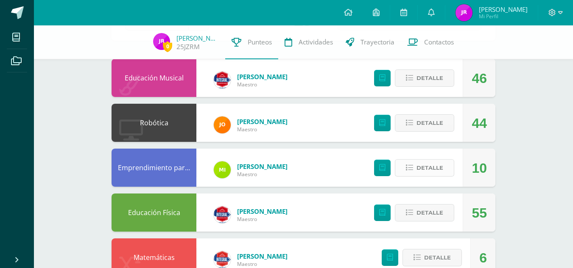
scroll to position [85, 0]
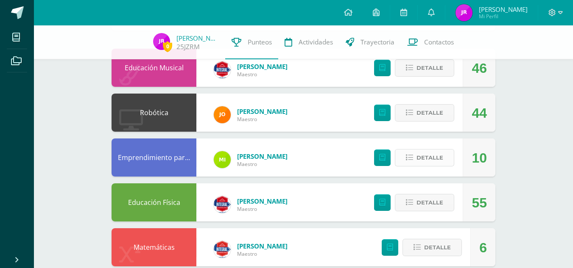
click at [431, 159] on span "Detalle" at bounding box center [429, 158] width 27 height 16
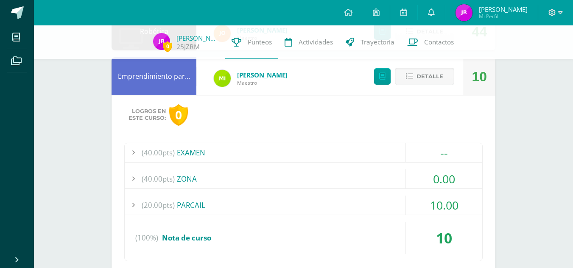
scroll to position [170, 0]
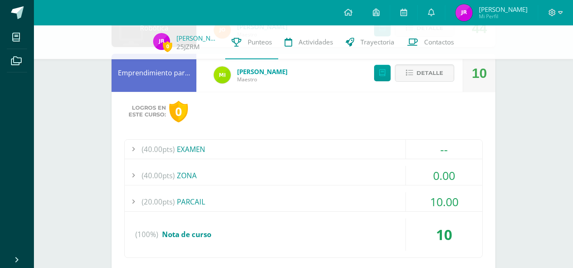
click at [131, 200] on div at bounding box center [133, 201] width 17 height 19
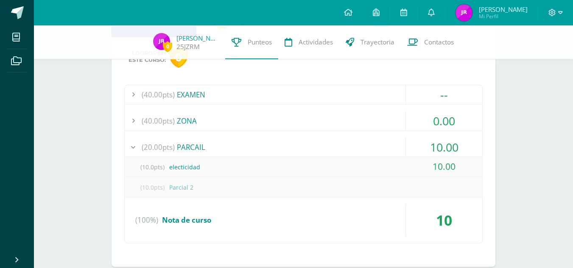
scroll to position [226, 0]
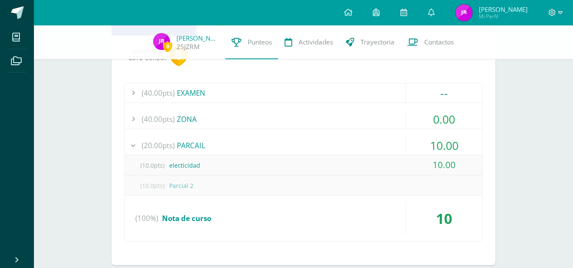
click at [132, 144] on div at bounding box center [133, 145] width 17 height 19
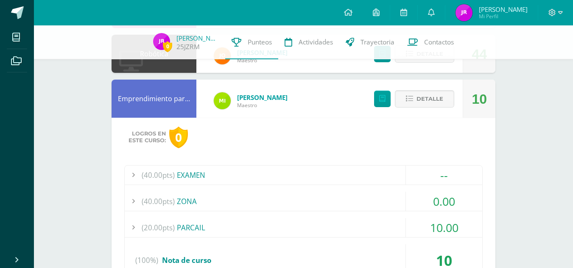
scroll to position [113, 0]
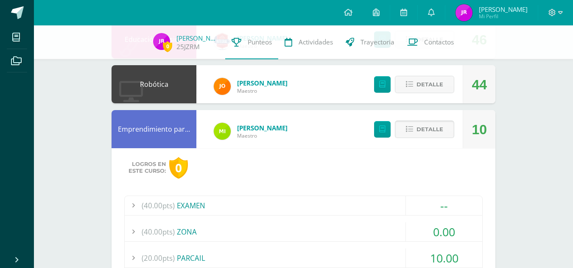
click at [413, 131] on icon at bounding box center [409, 129] width 7 height 7
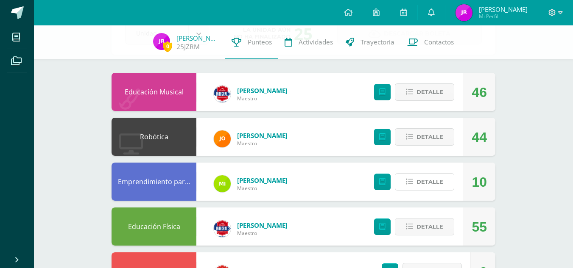
scroll to position [0, 0]
